Goal: Task Accomplishment & Management: Complete application form

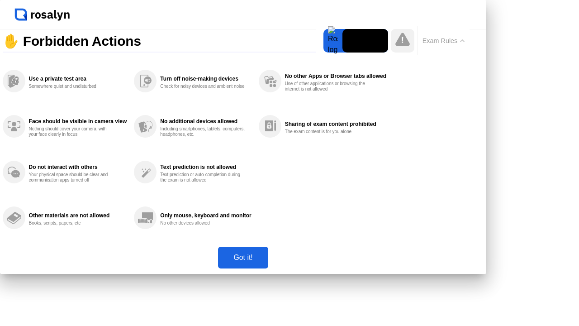
click at [265, 262] on div "Got it!" at bounding box center [243, 257] width 44 height 8
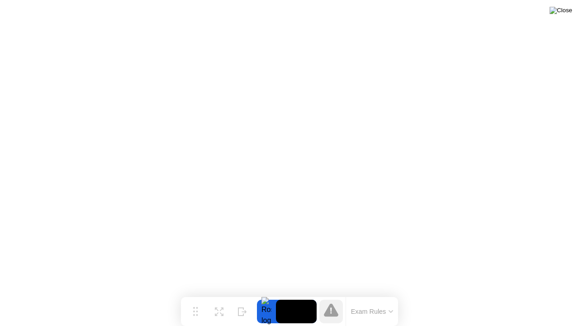
click at [566, 13] on img at bounding box center [561, 10] width 23 height 7
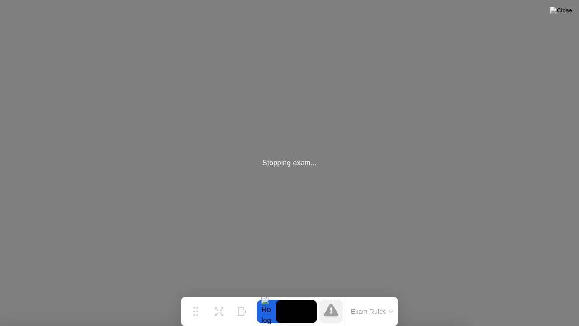
click at [566, 11] on img at bounding box center [561, 10] width 23 height 7
click at [310, 309] on video at bounding box center [296, 312] width 41 height 24
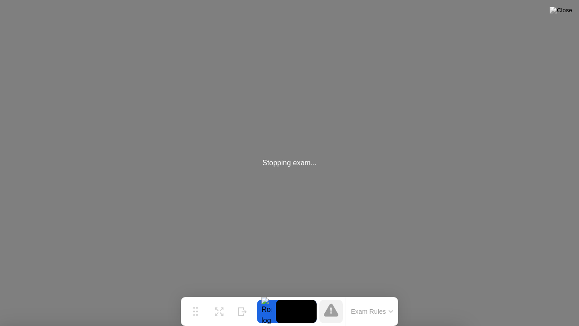
click at [268, 308] on div at bounding box center [266, 312] width 19 height 24
click at [566, 12] on img at bounding box center [561, 10] width 23 height 7
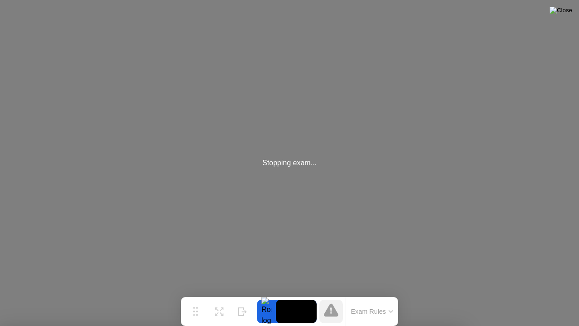
click at [566, 12] on img at bounding box center [561, 10] width 23 height 7
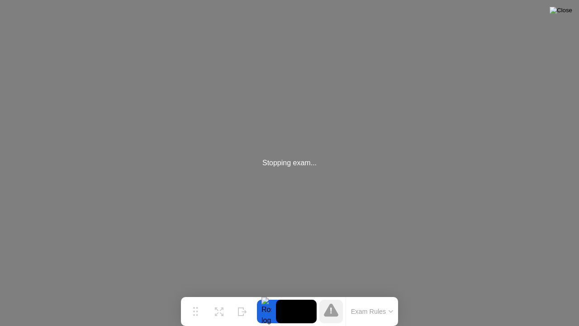
click at [565, 14] on img at bounding box center [561, 10] width 23 height 7
click at [569, 13] on img at bounding box center [561, 10] width 23 height 7
click at [563, 11] on img at bounding box center [561, 10] width 23 height 7
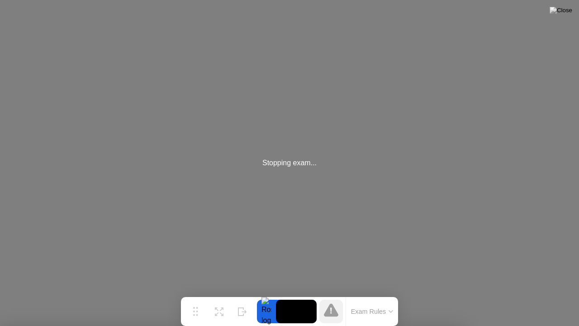
click at [567, 13] on img at bounding box center [561, 10] width 23 height 7
click at [566, 12] on img at bounding box center [561, 10] width 23 height 7
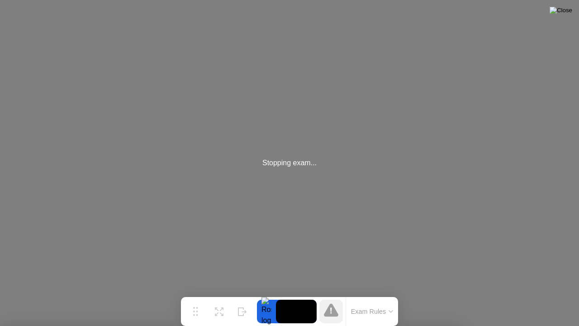
click at [566, 12] on img at bounding box center [561, 10] width 23 height 7
click at [567, 13] on img at bounding box center [561, 10] width 23 height 7
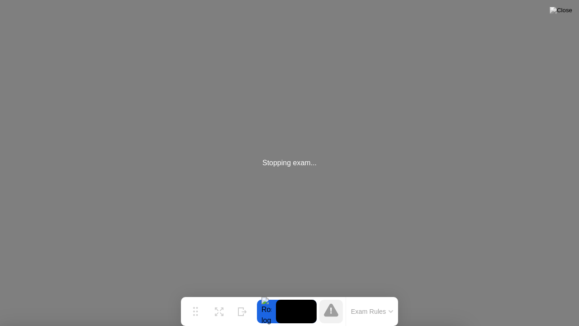
click at [566, 14] on img at bounding box center [561, 10] width 23 height 7
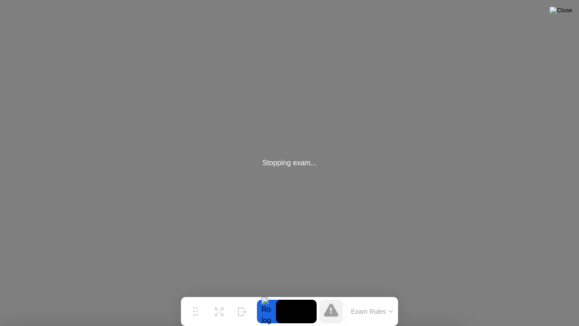
click at [566, 14] on img at bounding box center [561, 10] width 23 height 7
click at [455, 325] on div at bounding box center [289, 326] width 579 height 0
click at [570, 10] on img at bounding box center [561, 10] width 23 height 7
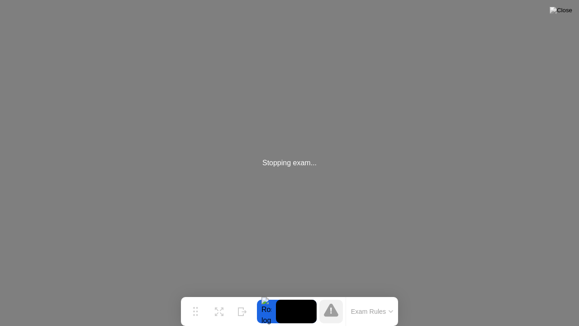
drag, startPoint x: 220, startPoint y: 310, endPoint x: 261, endPoint y: 254, distance: 69.3
click at [261, 254] on body "Stopping exam... Are you sure you want to exit the exam? Yes No Move Expand Hid…" at bounding box center [289, 163] width 579 height 326
click at [0, 325] on app-widget "Move Expand Hide Exam Rules" at bounding box center [0, 326] width 0 height 0
drag, startPoint x: 354, startPoint y: 308, endPoint x: 351, endPoint y: 263, distance: 44.5
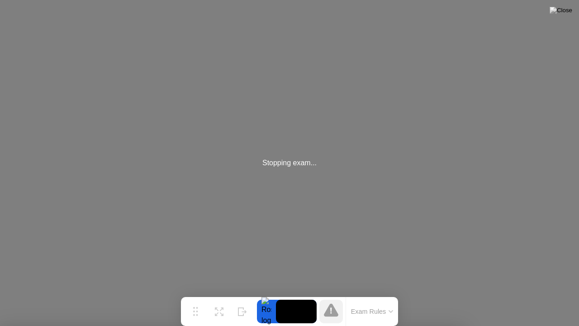
click at [351, 263] on body "Stopping exam... Are you sure you want to exit the exam? Yes No Move Expand Hid…" at bounding box center [289, 163] width 579 height 326
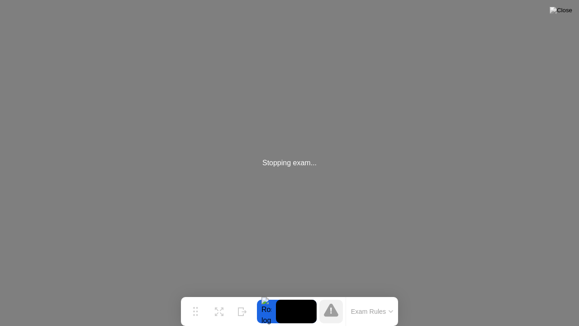
click at [567, 14] on img at bounding box center [561, 10] width 23 height 7
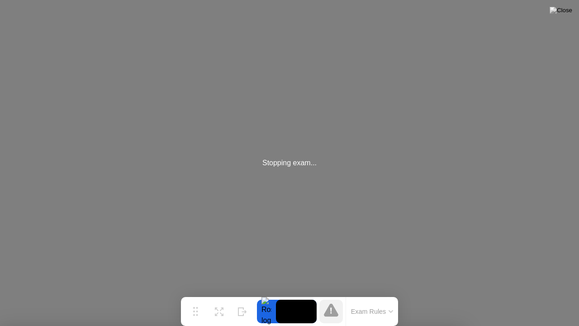
click at [564, 14] on img at bounding box center [561, 10] width 23 height 7
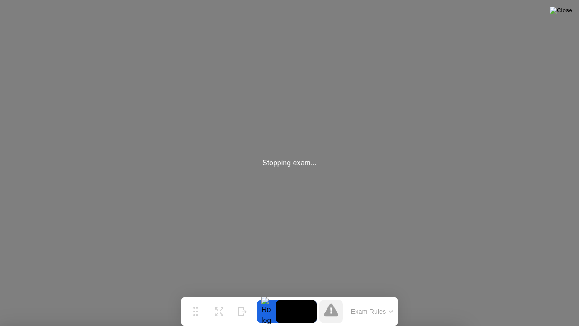
click at [564, 14] on img at bounding box center [561, 10] width 23 height 7
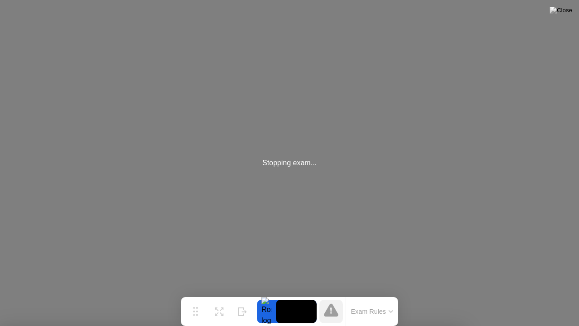
click at [568, 12] on img at bounding box center [561, 10] width 23 height 7
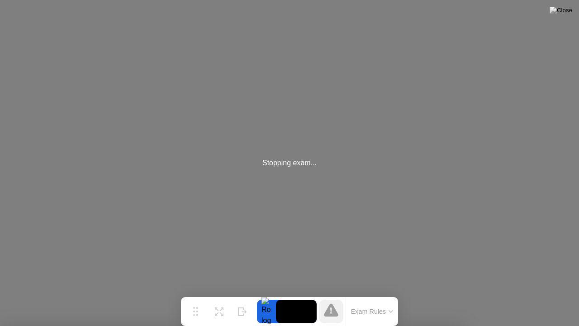
click at [369, 310] on button "Exam Rules" at bounding box center [372, 311] width 48 height 8
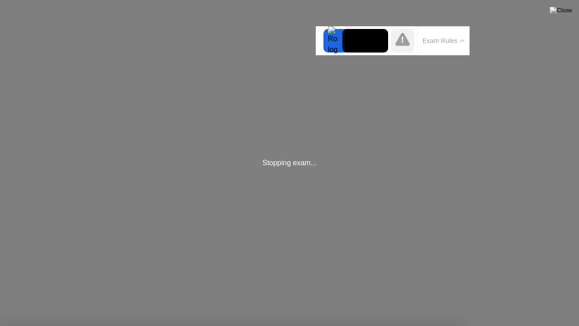
click at [404, 43] on icon at bounding box center [403, 39] width 14 height 13
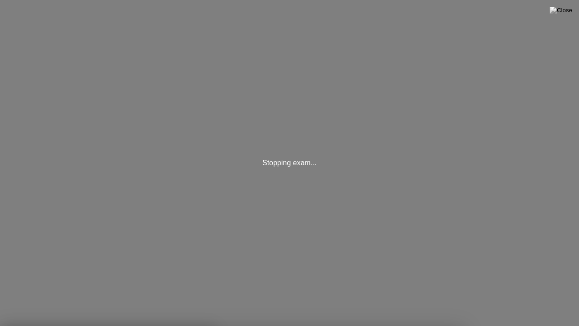
click at [568, 14] on img at bounding box center [561, 10] width 23 height 7
